Goal: Information Seeking & Learning: Learn about a topic

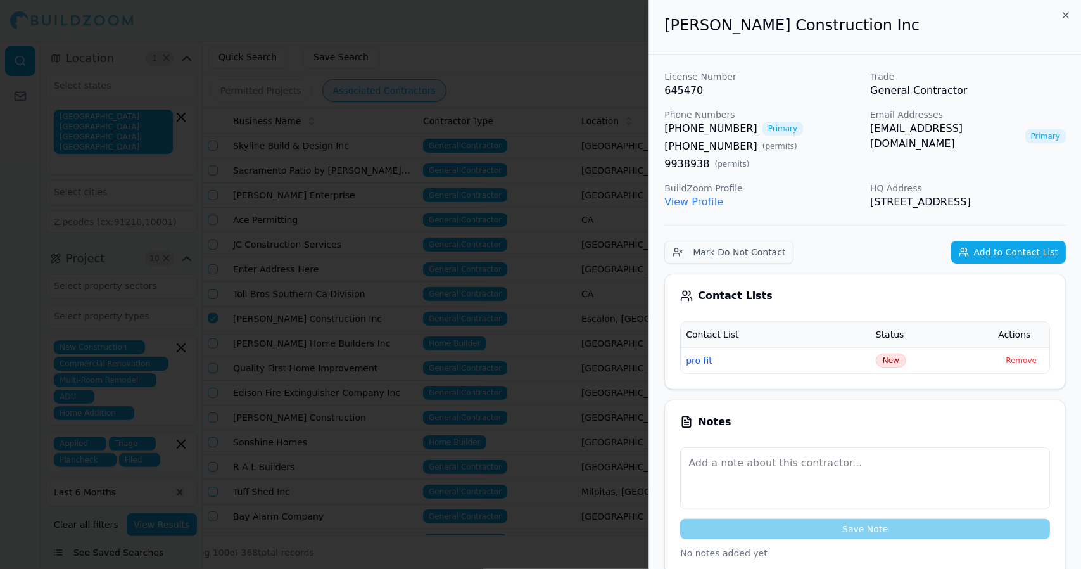
scroll to position [265, 0]
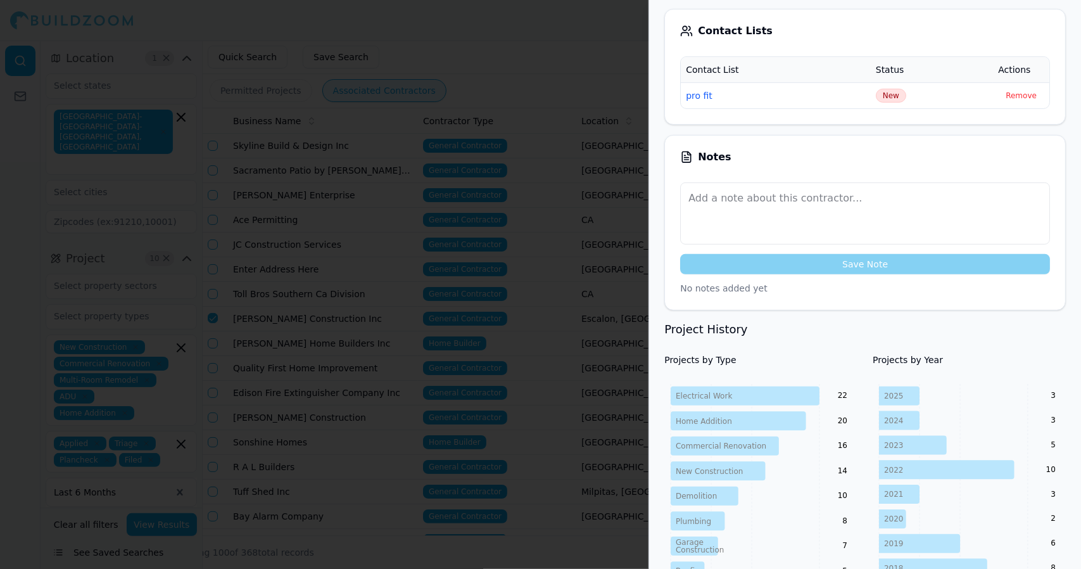
click at [537, 379] on div at bounding box center [540, 284] width 1081 height 569
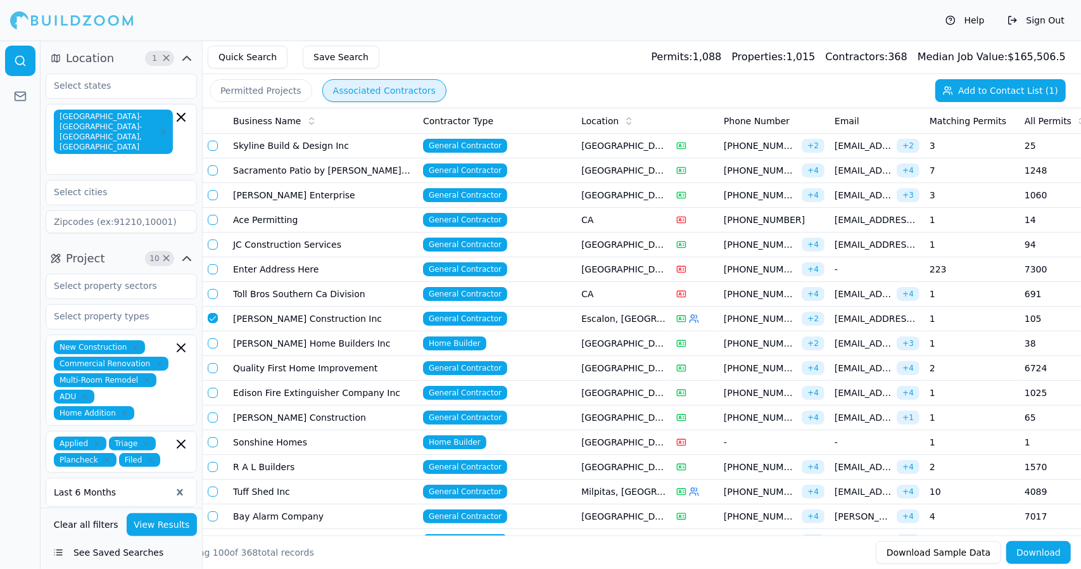
click at [313, 145] on td "Skyline Build & Design Inc" at bounding box center [323, 146] width 190 height 25
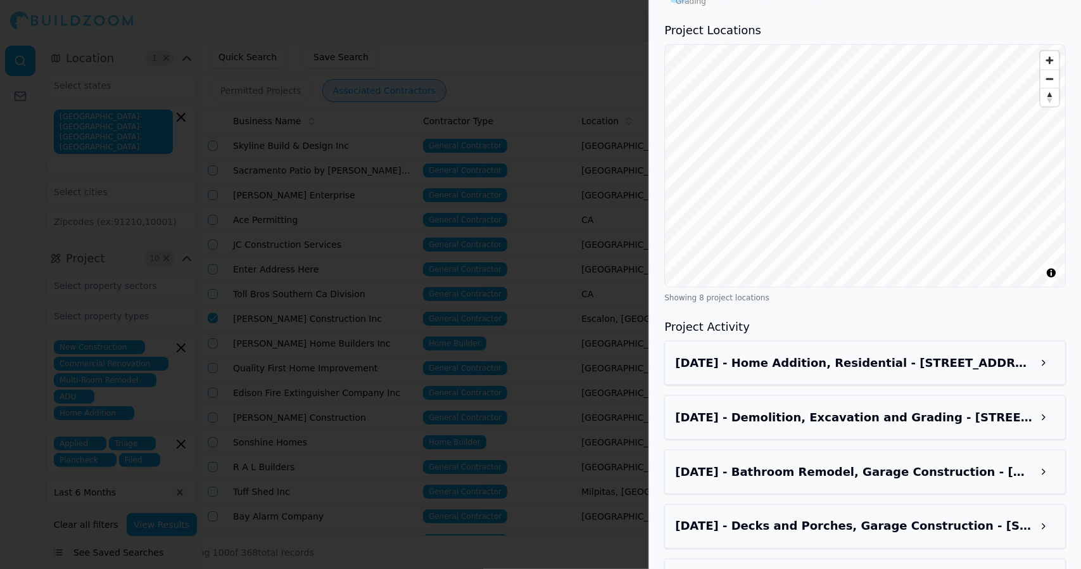
scroll to position [1108, 0]
click at [894, 353] on h3 "[DATE] - Home Addition, Residential - [STREET_ADDRESS]" at bounding box center [853, 362] width 357 height 18
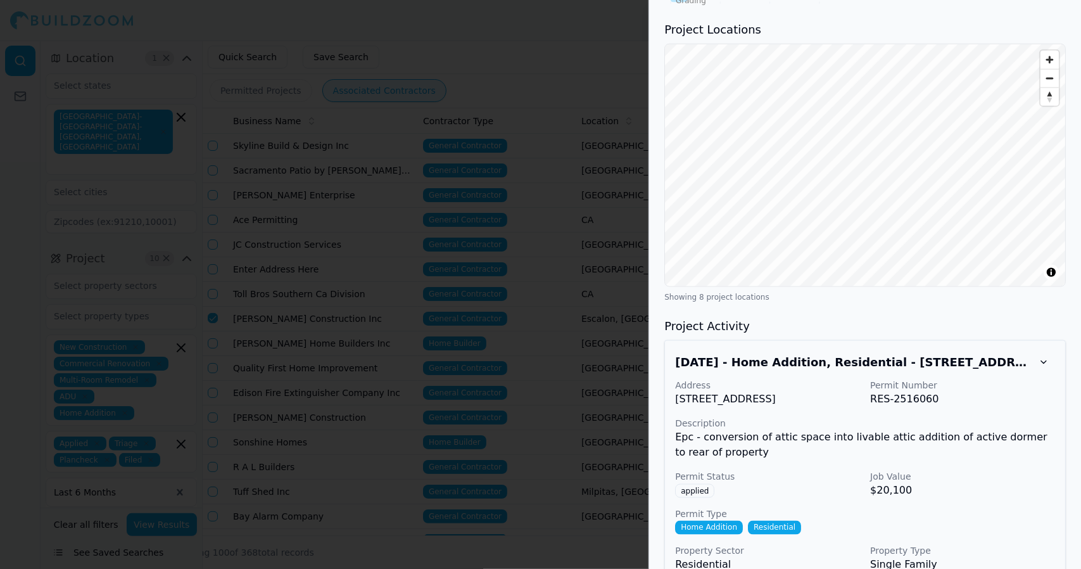
click at [1006, 483] on p "$20,100" at bounding box center [962, 490] width 185 height 15
click at [979, 317] on h3 "Project Activity" at bounding box center [865, 326] width 402 height 18
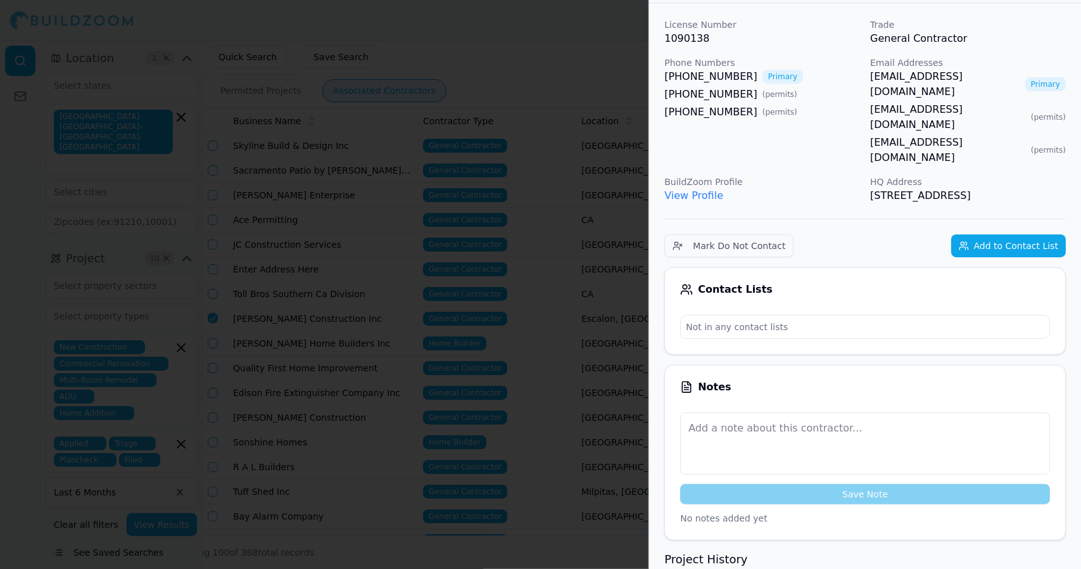
scroll to position [0, 0]
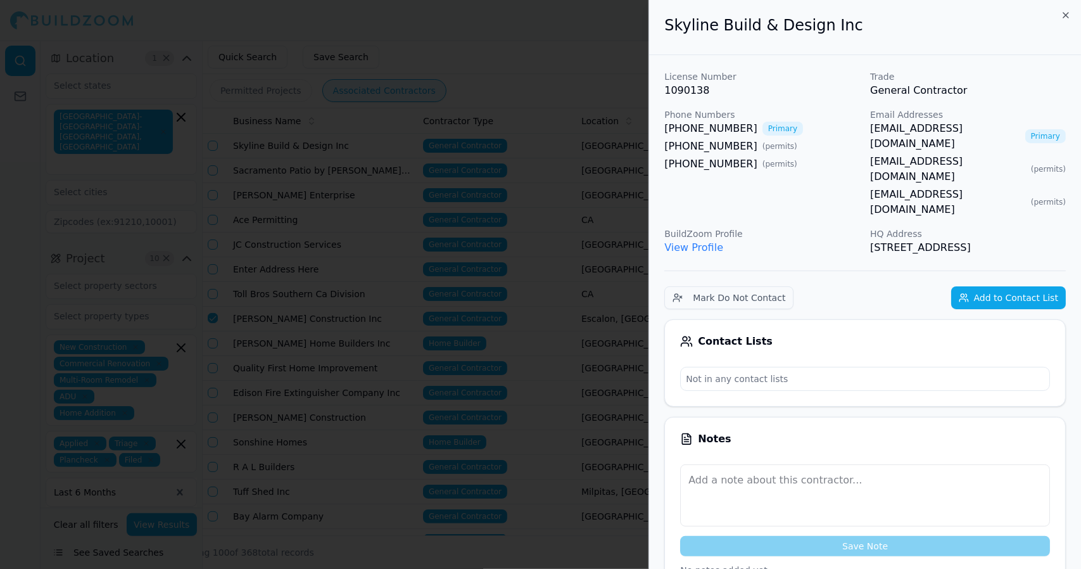
drag, startPoint x: 963, startPoint y: 217, endPoint x: 665, endPoint y: 34, distance: 349.4
copy div "Skyline Build & Design Inc License Number 1090138 Trade General Contractor Phon…"
click at [910, 28] on h2 "Skyline Build & Design Inc" at bounding box center [865, 25] width 402 height 20
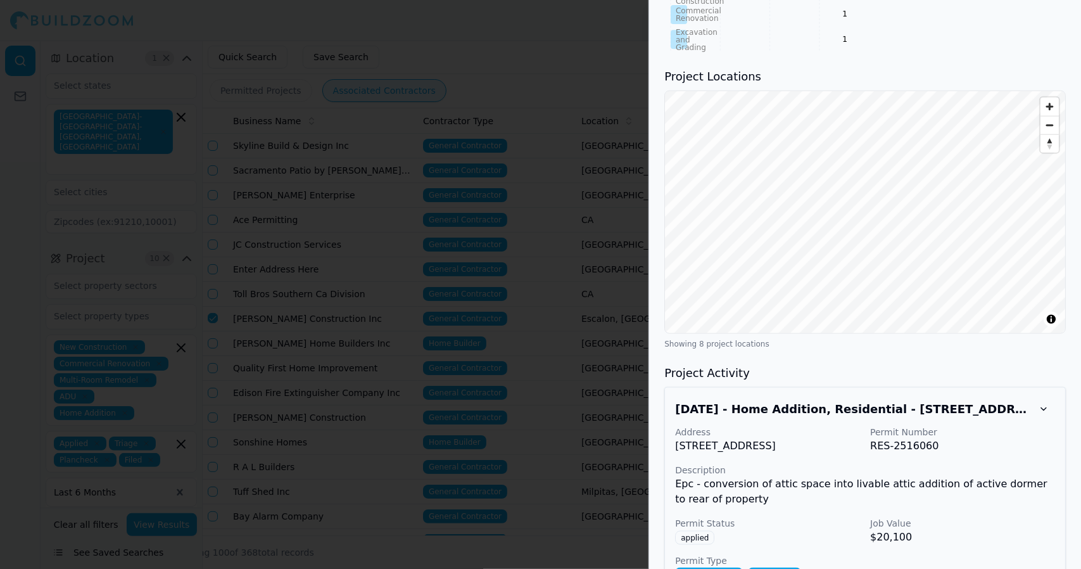
scroll to position [1064, 0]
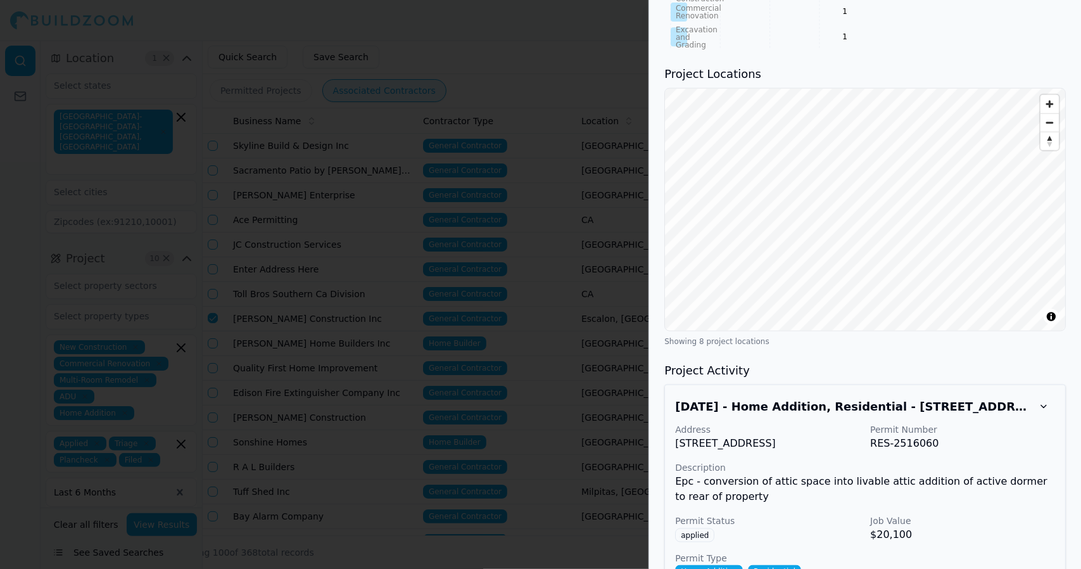
drag, startPoint x: 909, startPoint y: 25, endPoint x: 915, endPoint y: 13, distance: 13.3
click at [1007, 461] on p "Description" at bounding box center [865, 467] width 380 height 13
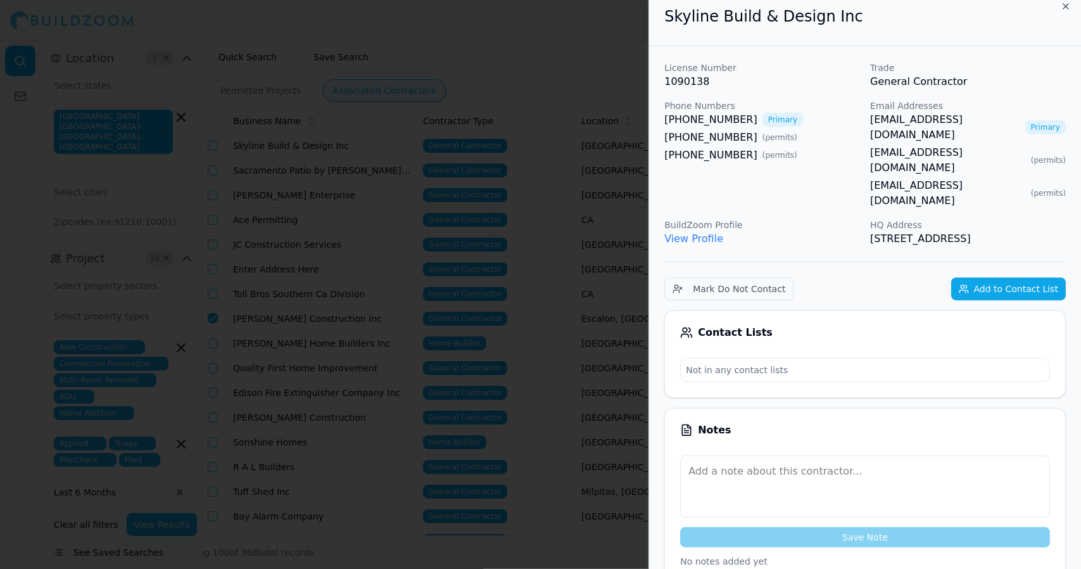
scroll to position [0, 0]
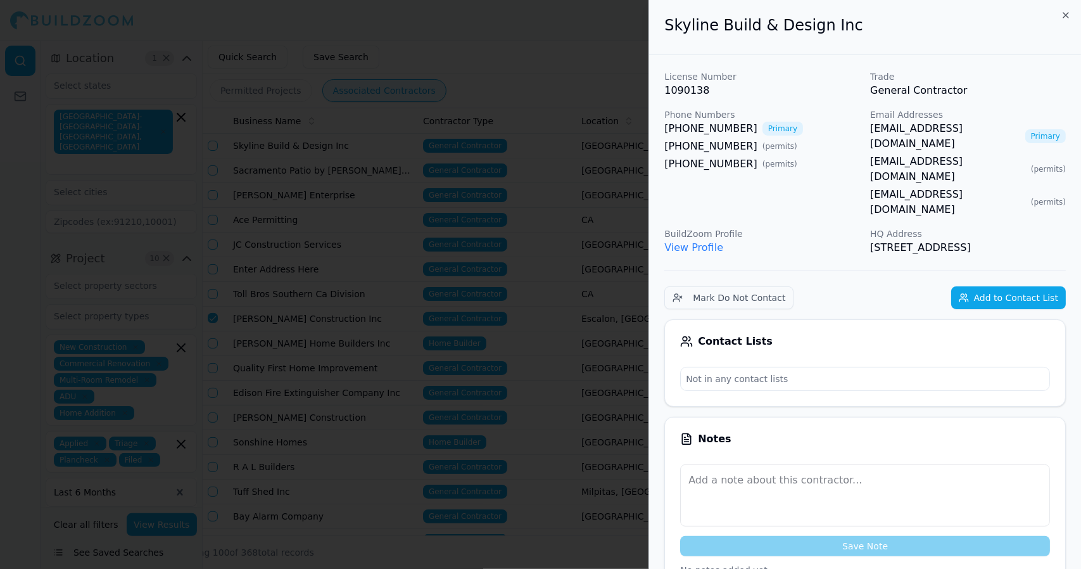
drag, startPoint x: 554, startPoint y: 61, endPoint x: 538, endPoint y: 58, distance: 16.1
click at [538, 58] on div at bounding box center [540, 284] width 1081 height 569
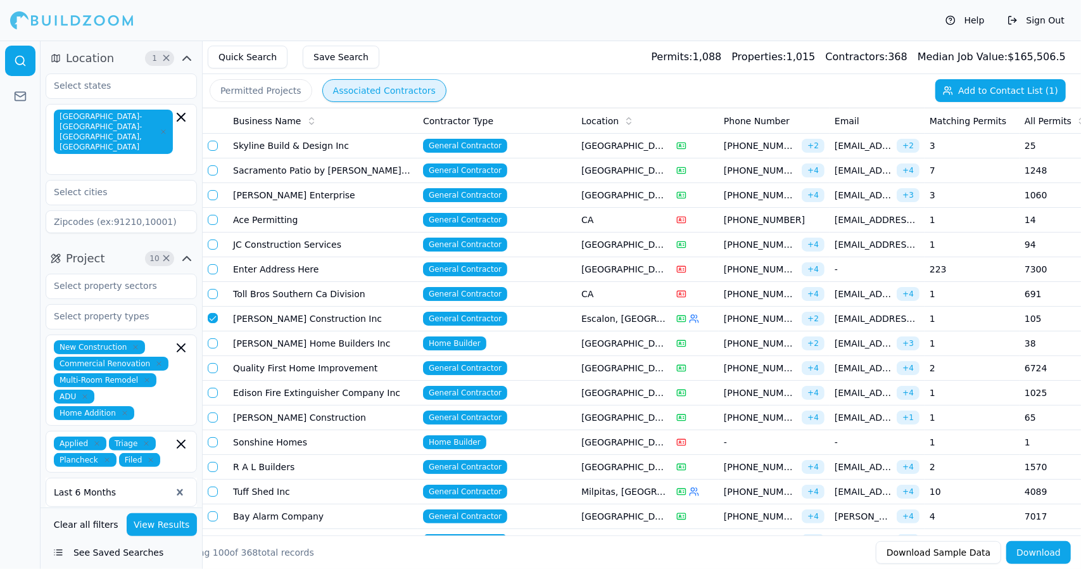
drag, startPoint x: 291, startPoint y: 194, endPoint x: 284, endPoint y: 189, distance: 8.6
click at [284, 189] on td "[PERSON_NAME] Enterprise" at bounding box center [323, 195] width 190 height 25
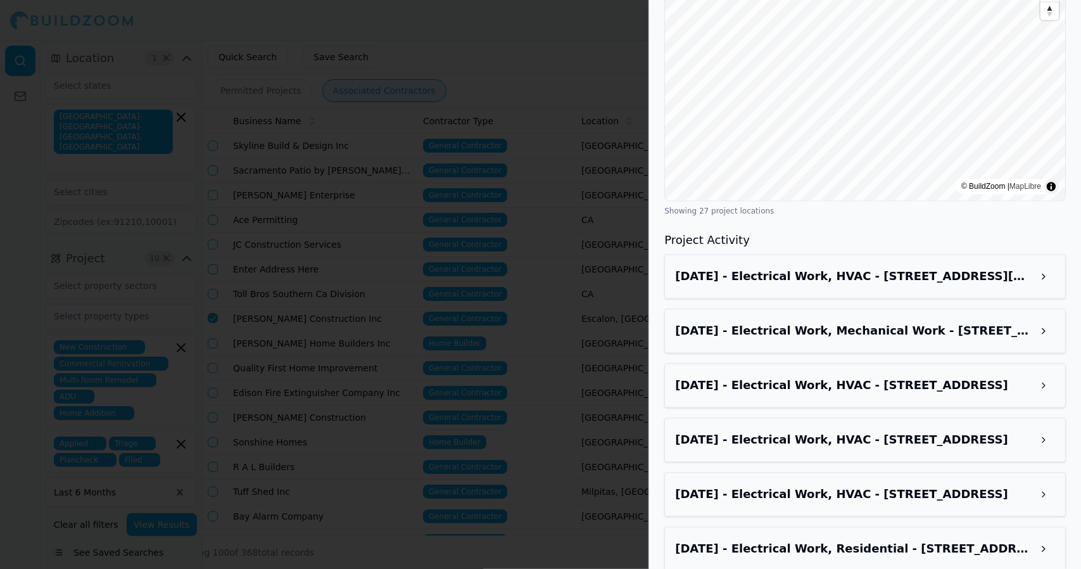
scroll to position [1588, 0]
click at [571, 131] on div at bounding box center [540, 284] width 1081 height 569
